Goal: Task Accomplishment & Management: Complete application form

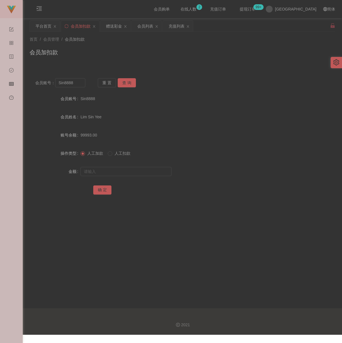
click at [172, 42] on div "首页 / 会员管理 / 会员加扣款 /" at bounding box center [183, 39] width 306 height 6
click at [75, 86] on input "Sin8888" at bounding box center [70, 82] width 30 height 9
paste input "mas1212"
type input "mas1212"
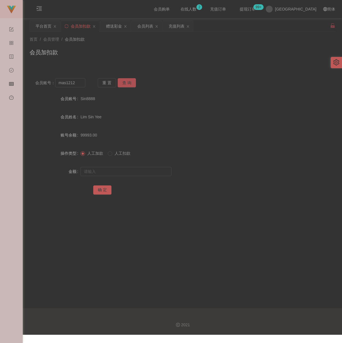
click at [120, 81] on button "查 询" at bounding box center [127, 82] width 18 height 9
click at [118, 176] on input "text" at bounding box center [125, 171] width 91 height 9
drag, startPoint x: 146, startPoint y: 176, endPoint x: 132, endPoint y: 185, distance: 16.7
click at [146, 176] on input "text" at bounding box center [125, 171] width 91 height 9
paste input "100"
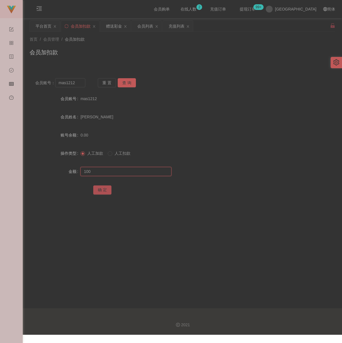
type input "100"
drag, startPoint x: 100, startPoint y: 193, endPoint x: 110, endPoint y: 193, distance: 10.2
click at [100, 193] on button "确 定" at bounding box center [102, 189] width 18 height 9
click at [76, 85] on input "mas1212" at bounding box center [70, 82] width 30 height 9
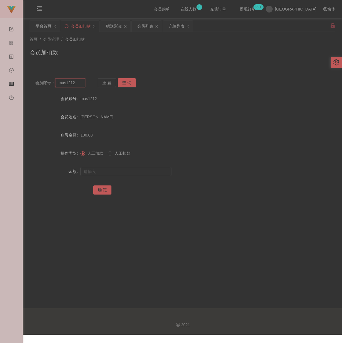
paste input "[PERSON_NAME]"
type input "[PERSON_NAME]"
click at [124, 81] on button "查 询" at bounding box center [127, 82] width 18 height 9
click at [111, 171] on input "text" at bounding box center [125, 171] width 91 height 9
click at [155, 172] on input "text" at bounding box center [125, 171] width 91 height 9
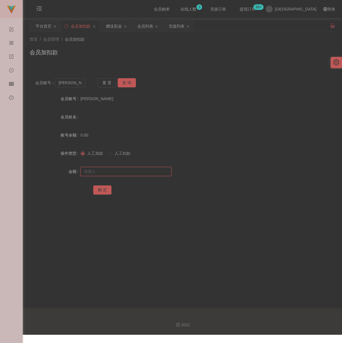
paste input "100"
type input "100"
click at [103, 192] on button "确 定" at bounding box center [102, 189] width 18 height 9
click at [77, 87] on input "[PERSON_NAME]" at bounding box center [70, 82] width 30 height 9
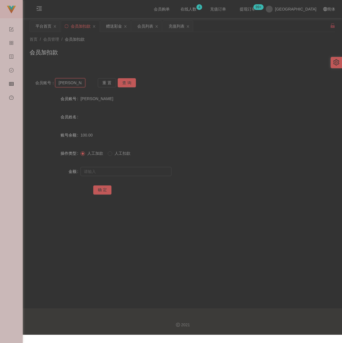
paste input "Michelle1234"
type input "Michelle1234"
click at [130, 84] on button "查 询" at bounding box center [127, 82] width 18 height 9
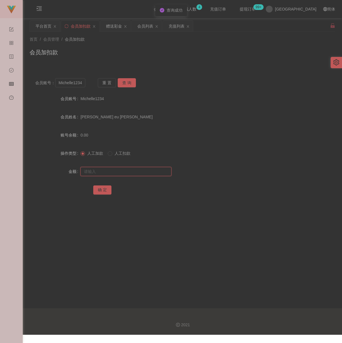
click at [119, 173] on input "text" at bounding box center [125, 171] width 91 height 9
type input "200"
click at [102, 190] on button "确 定" at bounding box center [102, 189] width 18 height 9
click at [83, 86] on input "Michelle1234" at bounding box center [70, 82] width 30 height 9
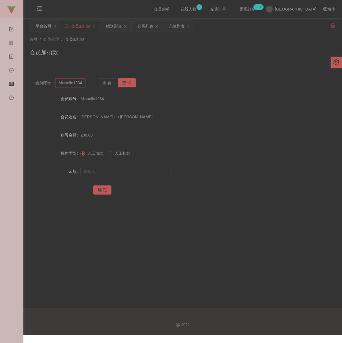
paste input "HEOHZHENQUAN"
type input "HEOHZHENQUAN"
click at [127, 84] on button "查 询" at bounding box center [127, 82] width 18 height 9
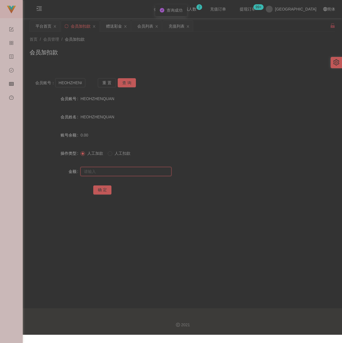
drag, startPoint x: 125, startPoint y: 173, endPoint x: 131, endPoint y: 173, distance: 6.0
click at [125, 173] on input "text" at bounding box center [125, 171] width 91 height 9
click at [117, 174] on input "text" at bounding box center [125, 171] width 91 height 9
paste input "100"
type input "100"
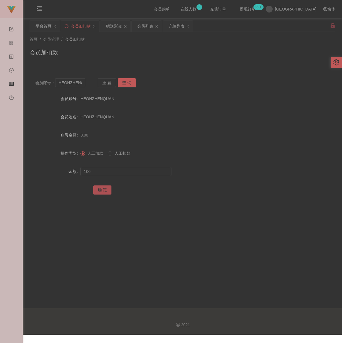
click at [105, 191] on button "确 定" at bounding box center [102, 189] width 18 height 9
click at [72, 86] on input "HEOHZHENQUAN" at bounding box center [70, 82] width 30 height 9
paste input "WW123"
type input "WW123"
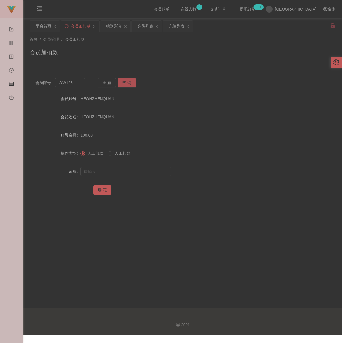
click at [130, 80] on button "查 询" at bounding box center [127, 82] width 18 height 9
click at [124, 176] on input "text" at bounding box center [125, 171] width 91 height 9
type input "100"
click at [100, 191] on button "确 定" at bounding box center [102, 189] width 18 height 9
click at [72, 86] on input "WW123" at bounding box center [70, 82] width 30 height 9
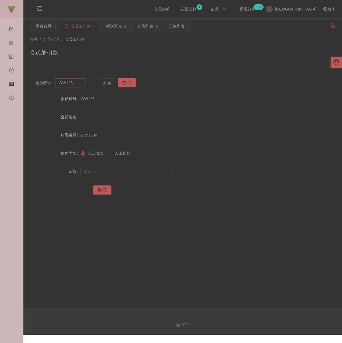
click at [72, 86] on input "WW123" at bounding box center [70, 82] width 30 height 9
paste input "ZYL943"
type input "ZYL9433"
click at [121, 84] on button "查 询" at bounding box center [127, 82] width 18 height 9
click at [120, 176] on input "text" at bounding box center [125, 171] width 91 height 9
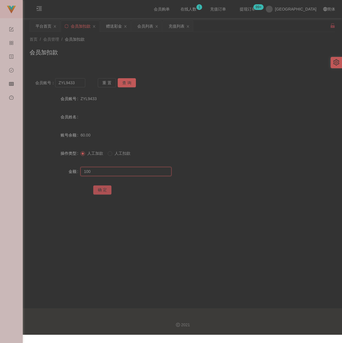
type input "100"
click at [106, 191] on button "确 定" at bounding box center [102, 189] width 18 height 9
click at [75, 82] on input "ZYL9433" at bounding box center [70, 82] width 30 height 9
paste input "jackky"
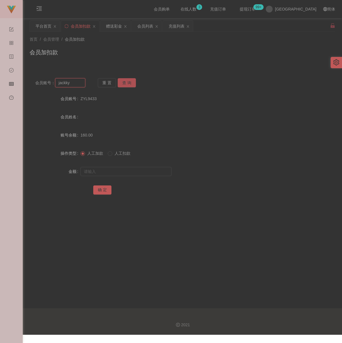
type input "jackky"
click at [121, 80] on button "查 询" at bounding box center [127, 82] width 18 height 9
click at [119, 173] on input "text" at bounding box center [125, 171] width 91 height 9
type input "100"
click at [103, 194] on button "确 定" at bounding box center [102, 189] width 18 height 9
